Goal: Task Accomplishment & Management: Manage account settings

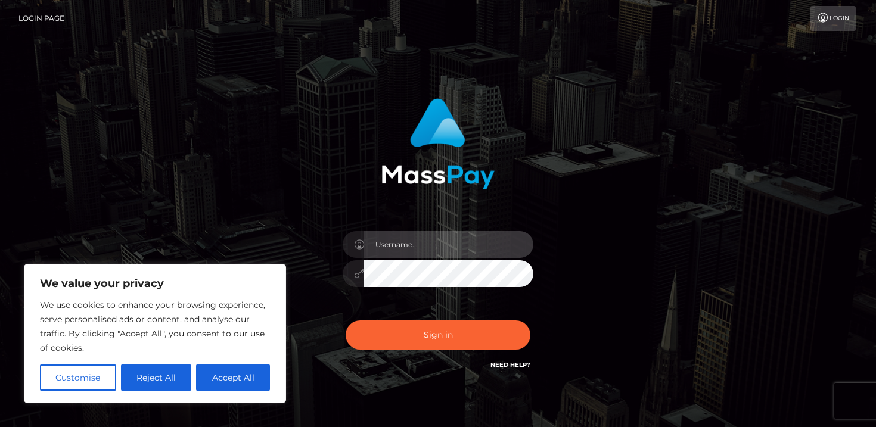
click at [403, 253] on input "text" at bounding box center [448, 244] width 169 height 27
click at [404, 253] on input "text" at bounding box center [448, 244] width 169 height 27
paste input "[EMAIL_ADDRESS][DOMAIN_NAME]"
type input "[EMAIL_ADDRESS][DOMAIN_NAME]"
click at [346, 321] on button "Sign in" at bounding box center [438, 335] width 185 height 29
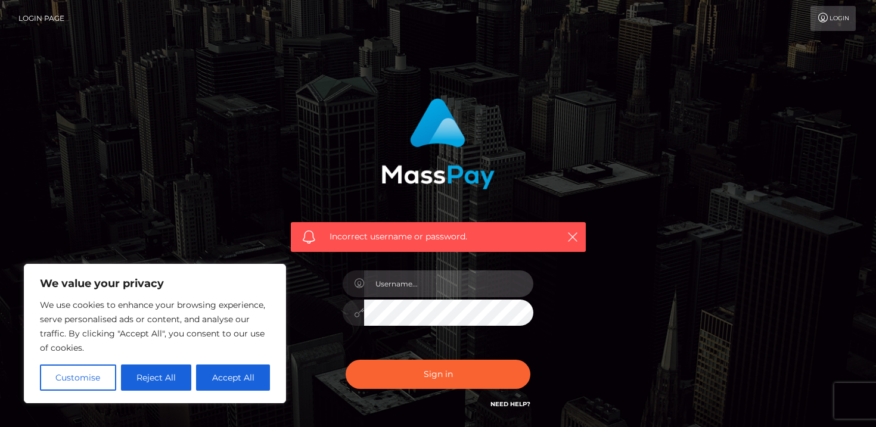
click at [392, 293] on input "text" at bounding box center [448, 284] width 169 height 27
paste input "[EMAIL_ADDRESS][DOMAIN_NAME]"
type input "[EMAIL_ADDRESS][DOMAIN_NAME]"
click at [346, 360] on button "Sign in" at bounding box center [438, 374] width 185 height 29
